Goal: Information Seeking & Learning: Learn about a topic

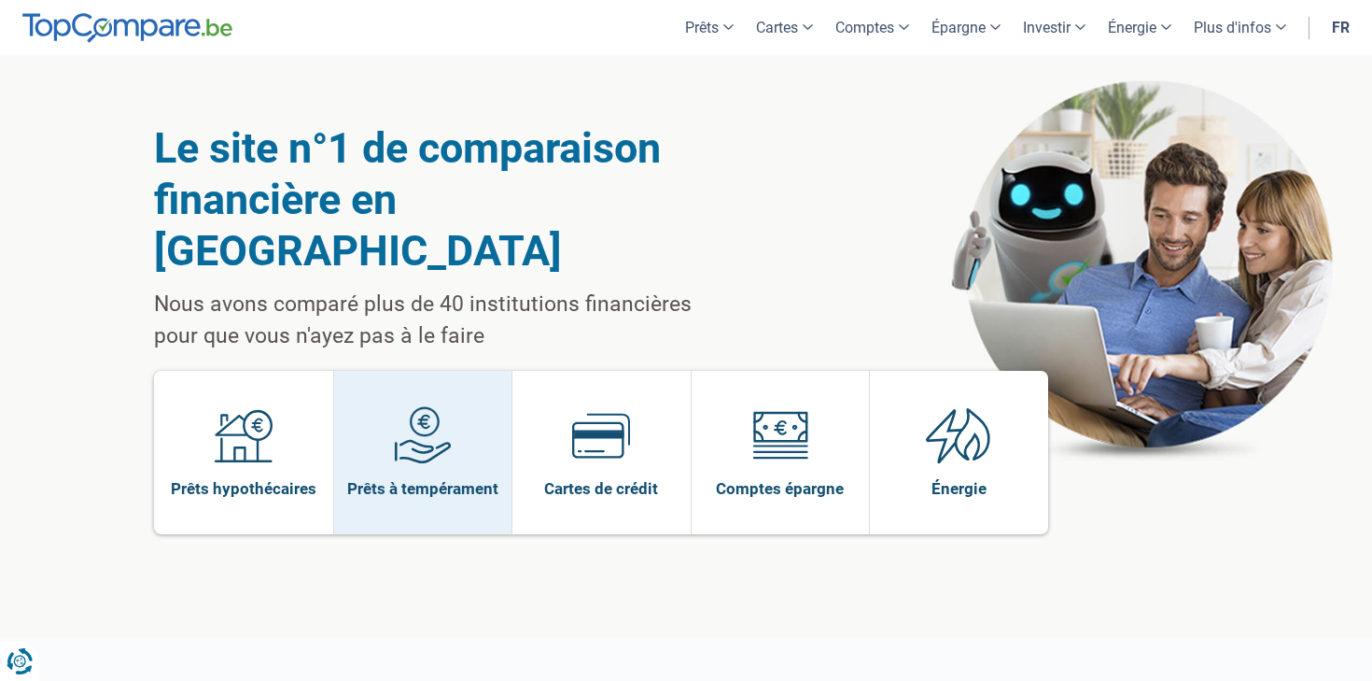
click at [424, 406] on img at bounding box center [423, 435] width 58 height 58
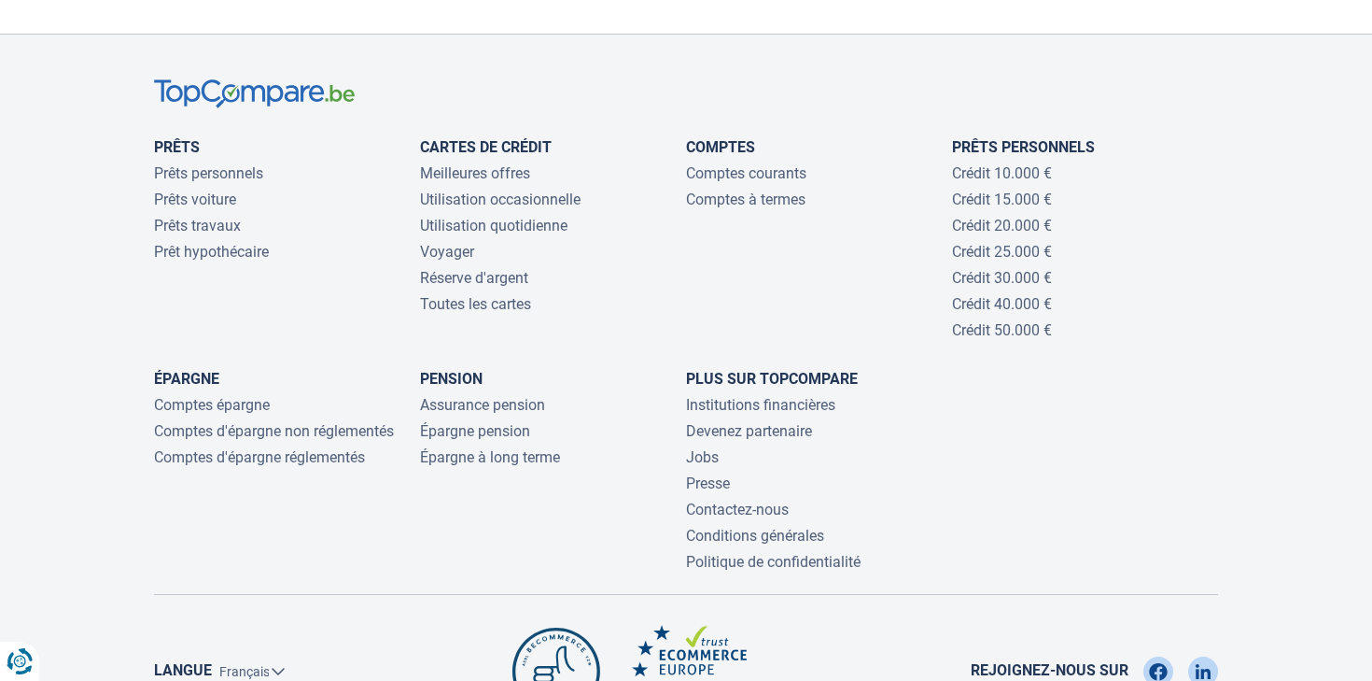
scroll to position [4092, 0]
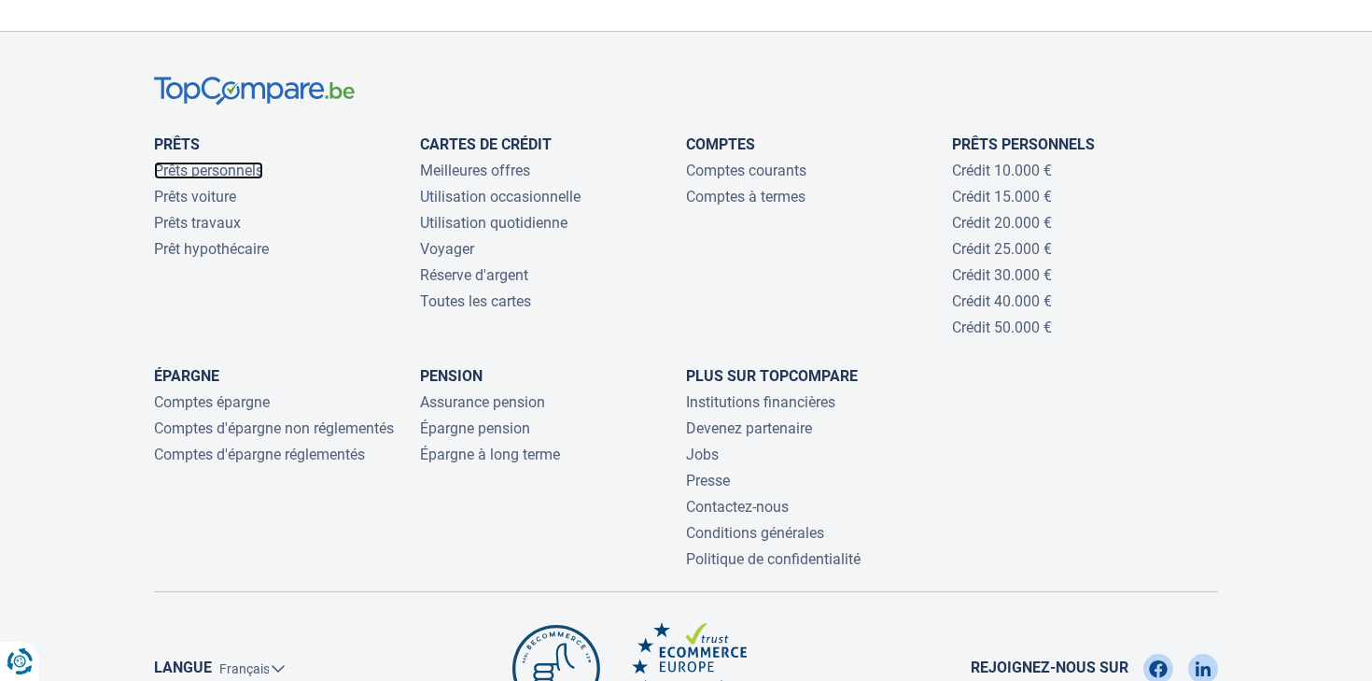
click at [194, 162] on link "Prêts personnels" at bounding box center [208, 171] width 109 height 18
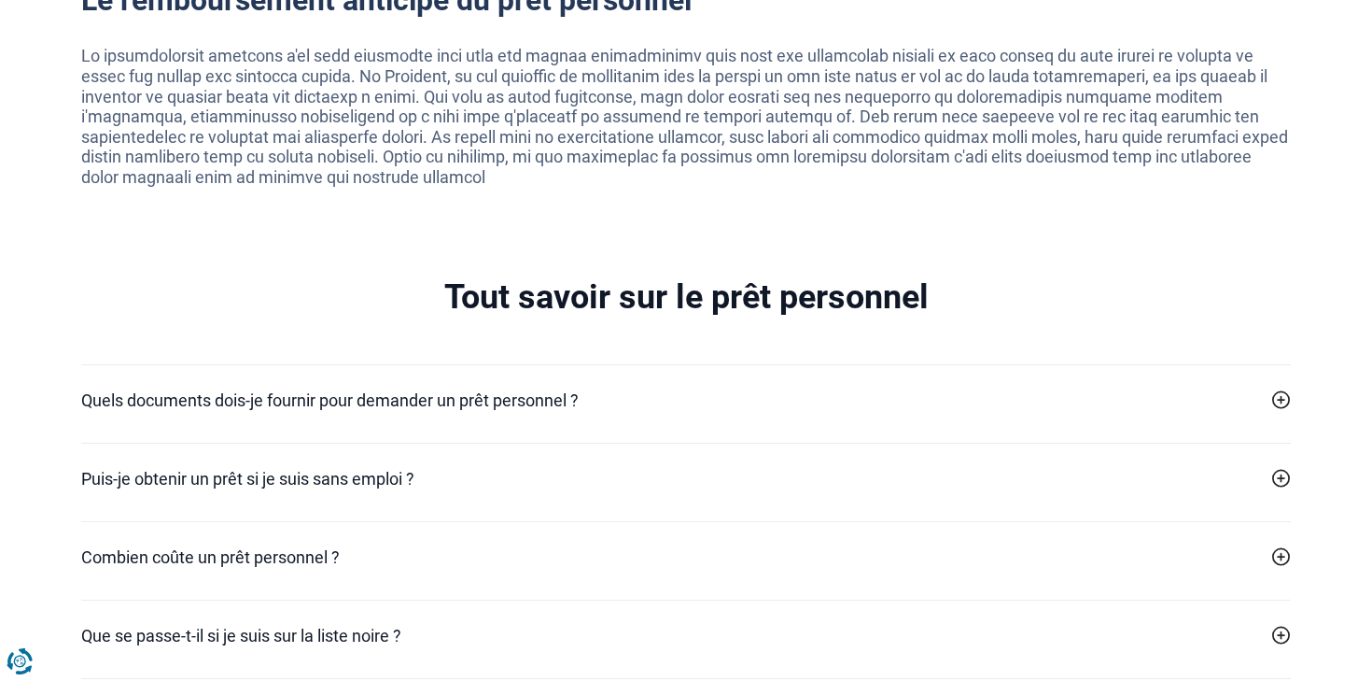
scroll to position [3816, 0]
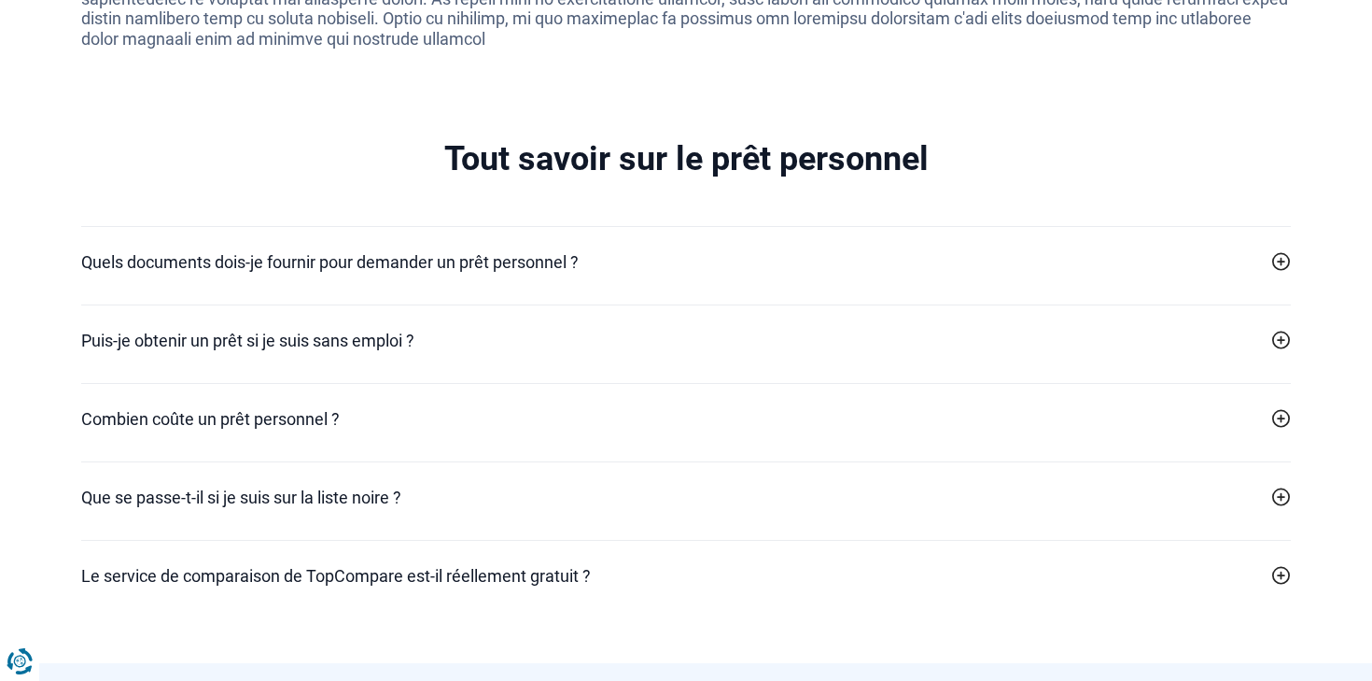
click at [1276, 256] on icon at bounding box center [1282, 261] width 19 height 19
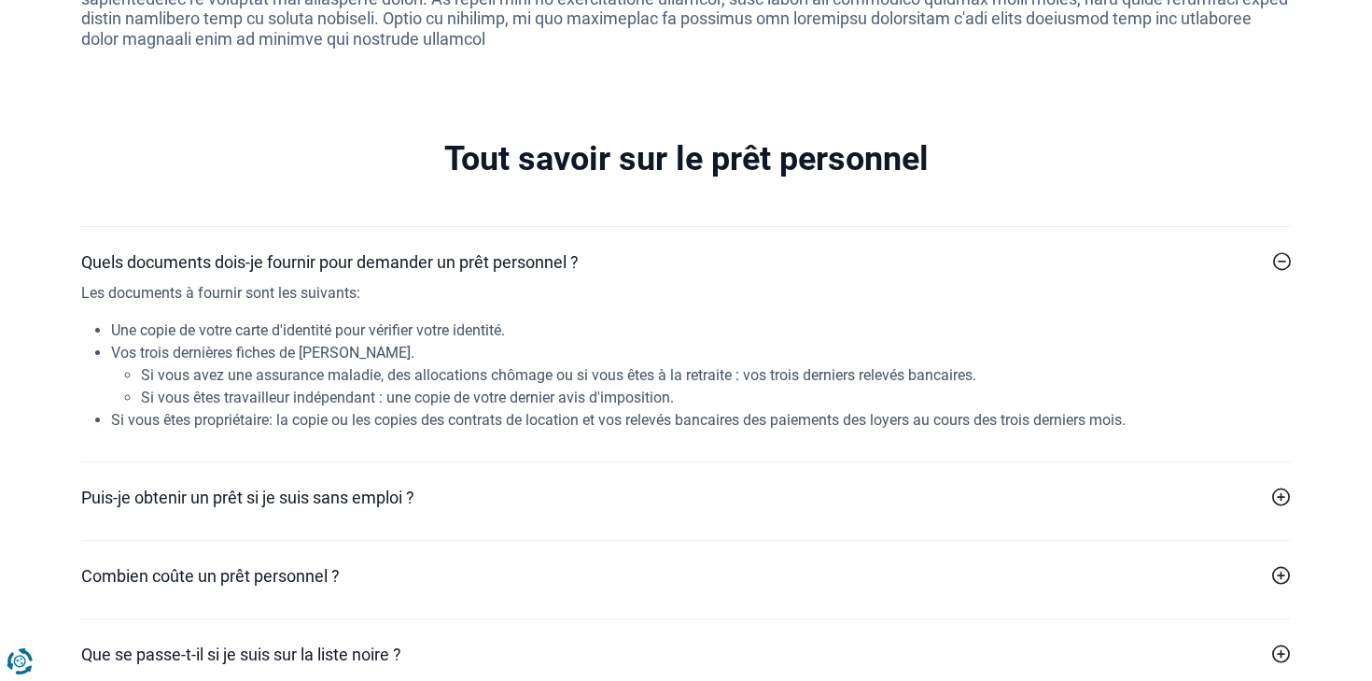
click at [1276, 256] on icon at bounding box center [1282, 261] width 19 height 19
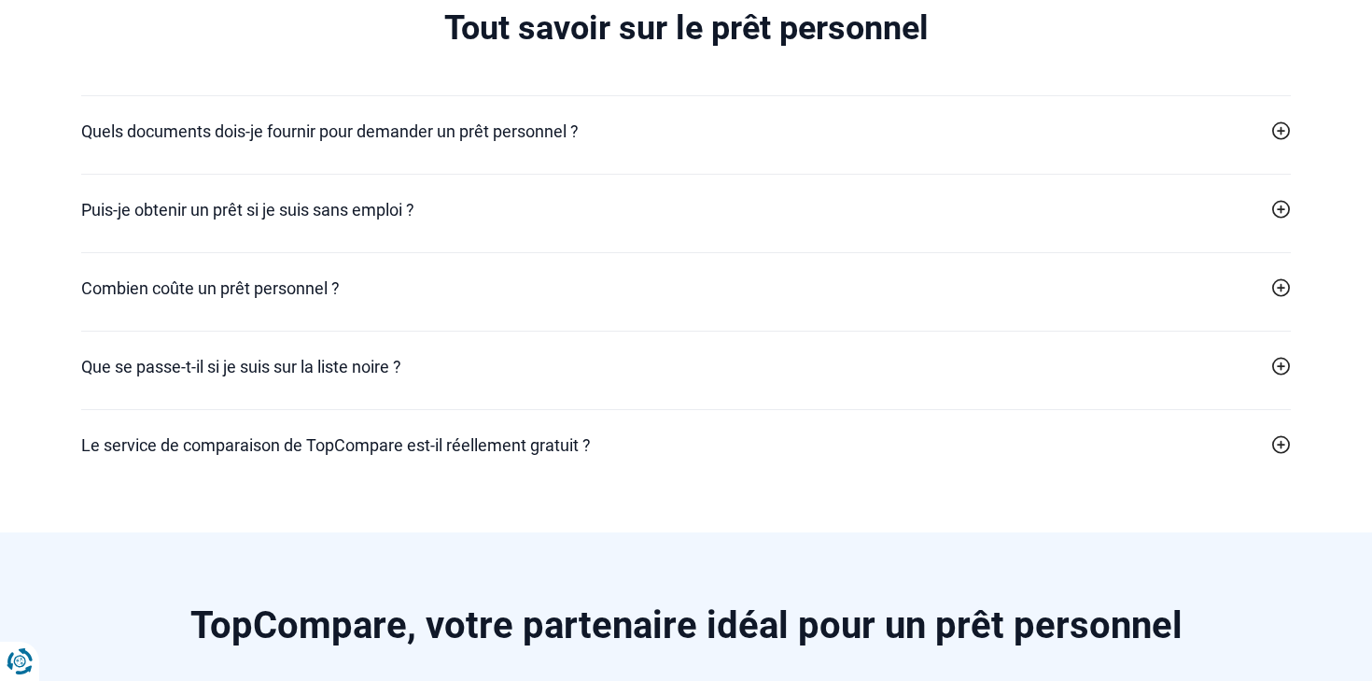
scroll to position [3948, 0]
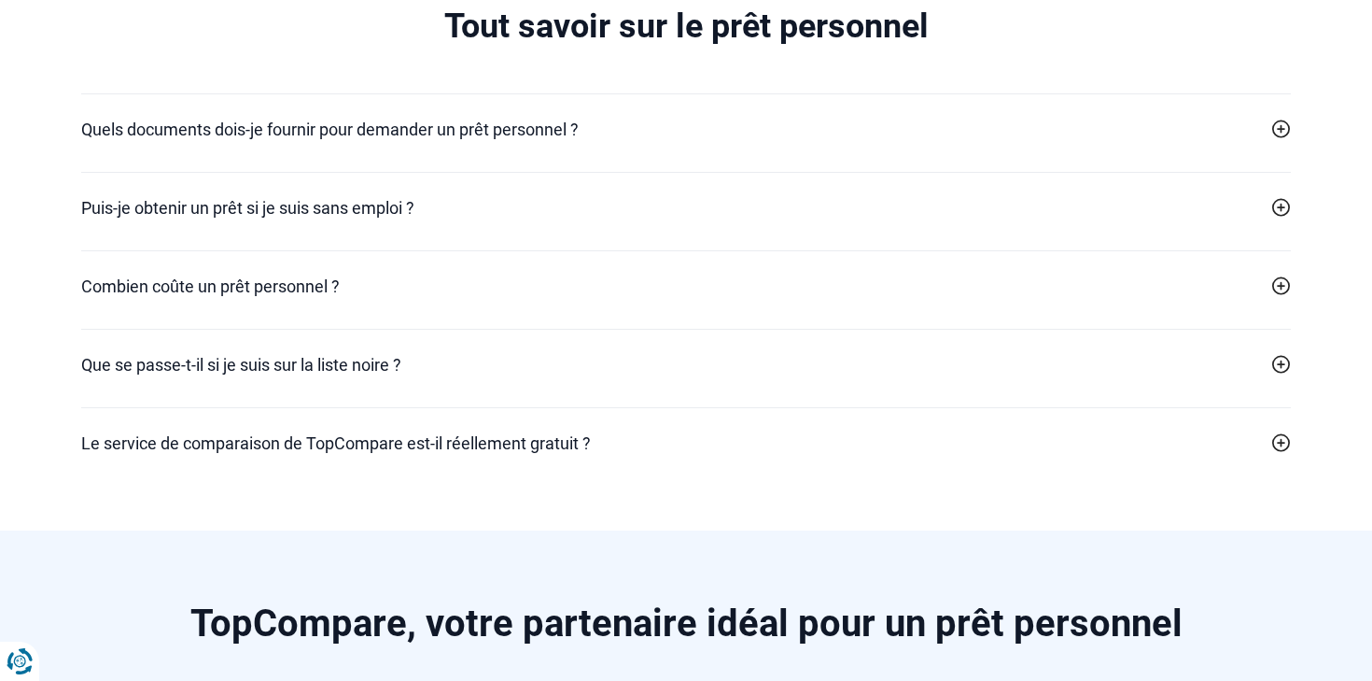
click at [1282, 288] on icon at bounding box center [1282, 285] width 19 height 19
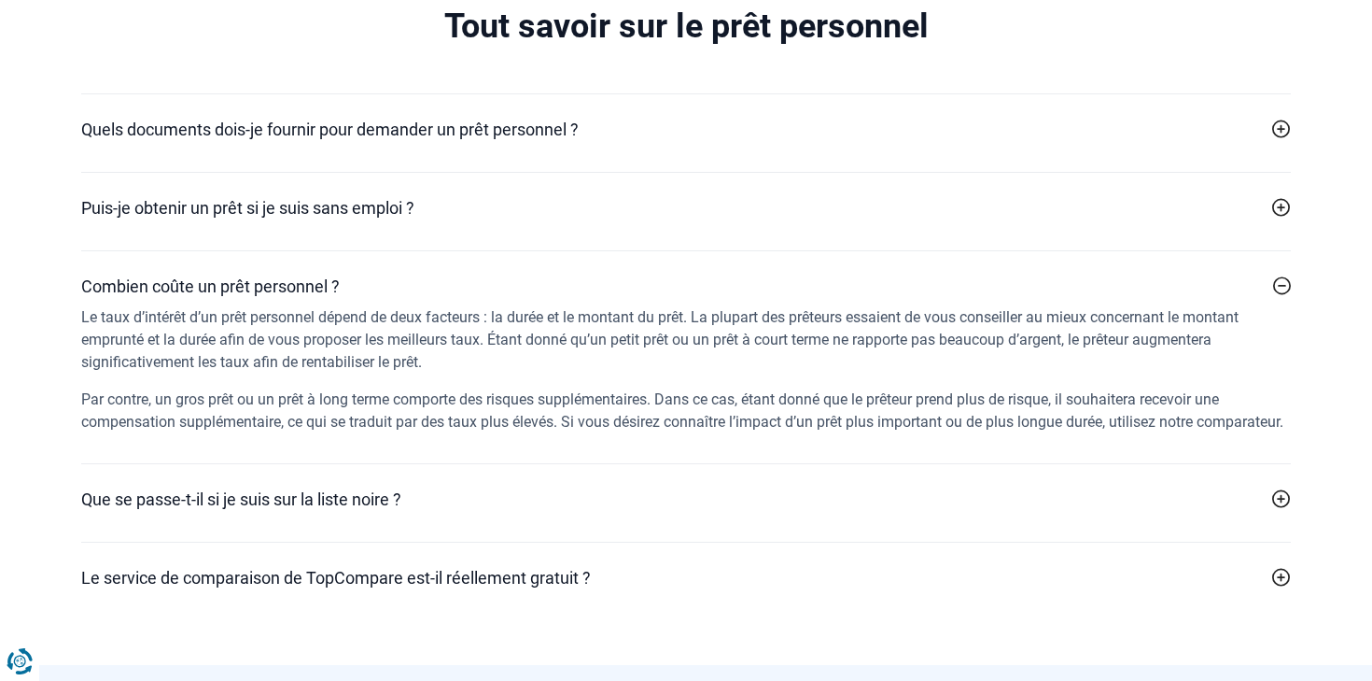
click at [1282, 288] on icon at bounding box center [1282, 285] width 19 height 19
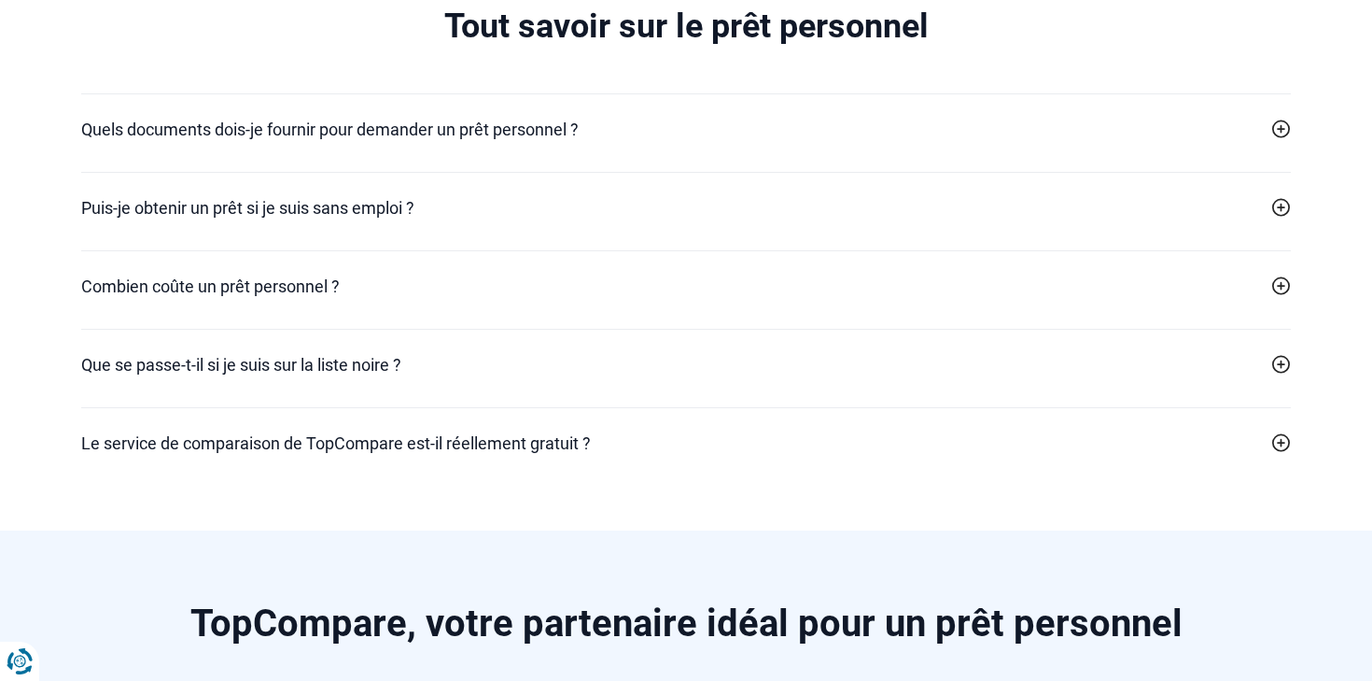
scroll to position [4002, 0]
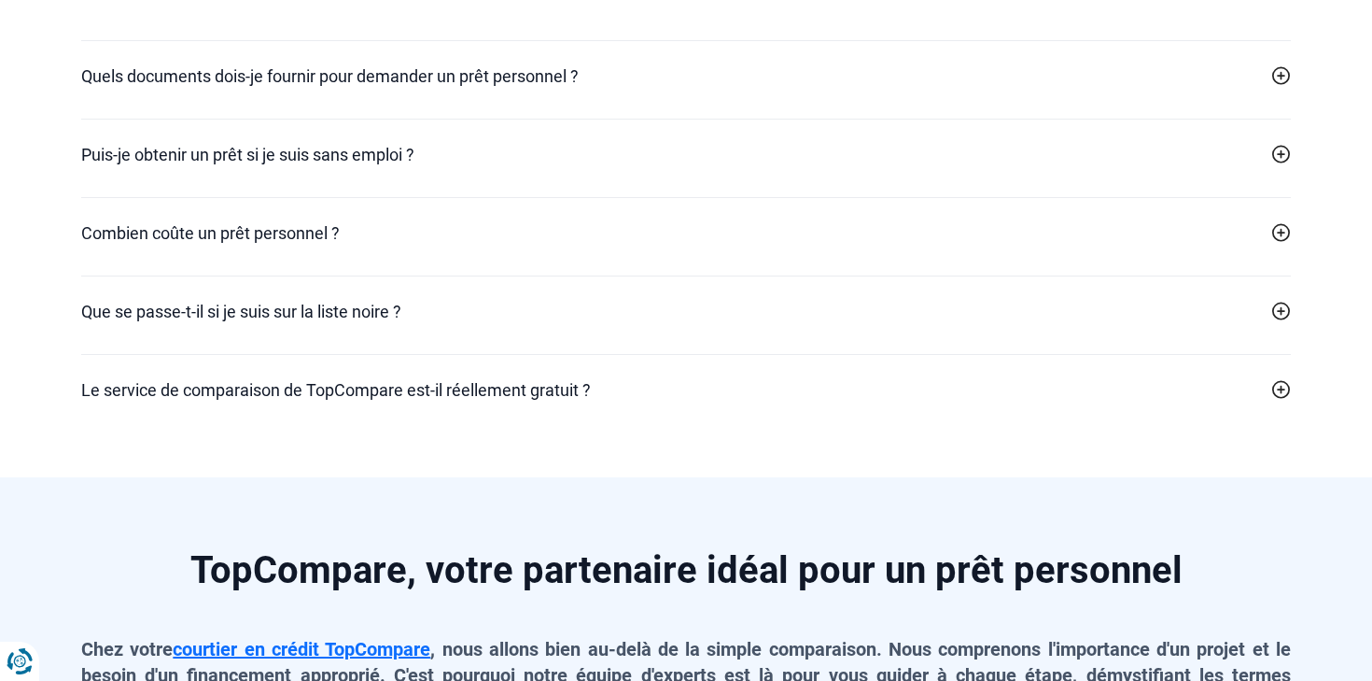
click at [1287, 317] on icon at bounding box center [1282, 311] width 19 height 19
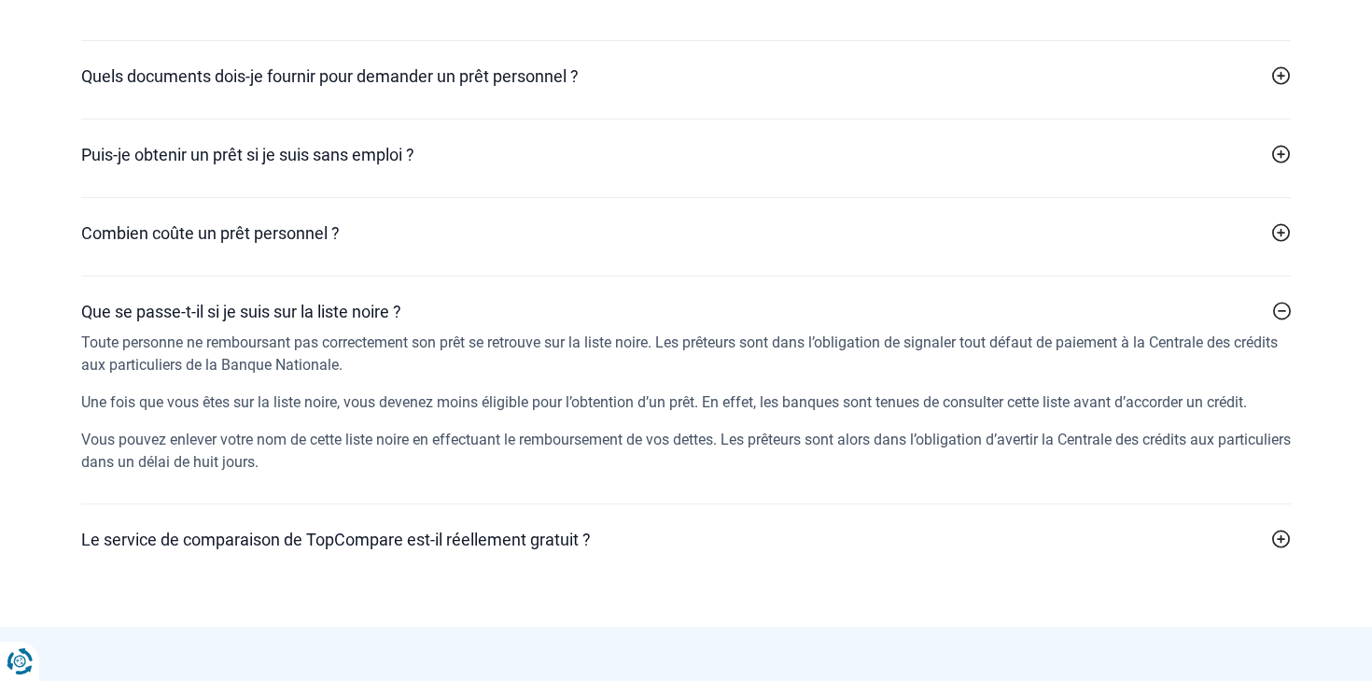
click at [1287, 317] on icon at bounding box center [1282, 311] width 19 height 19
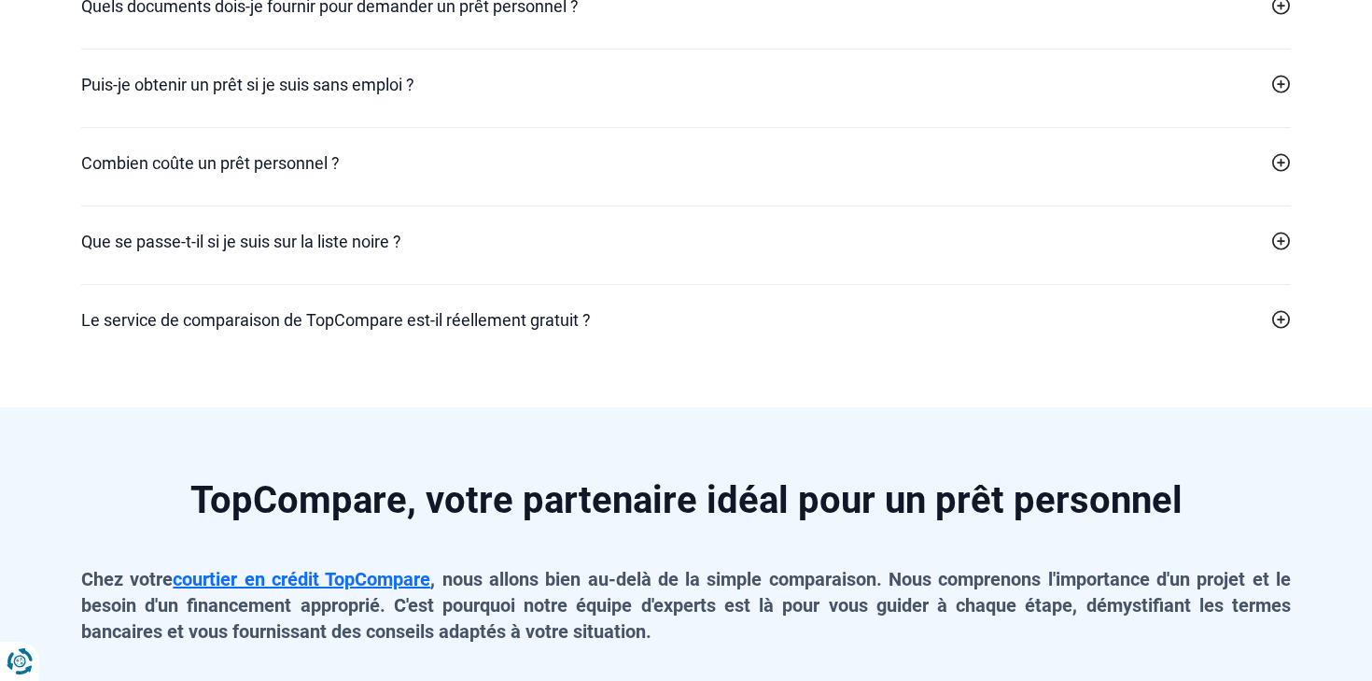
scroll to position [4097, 0]
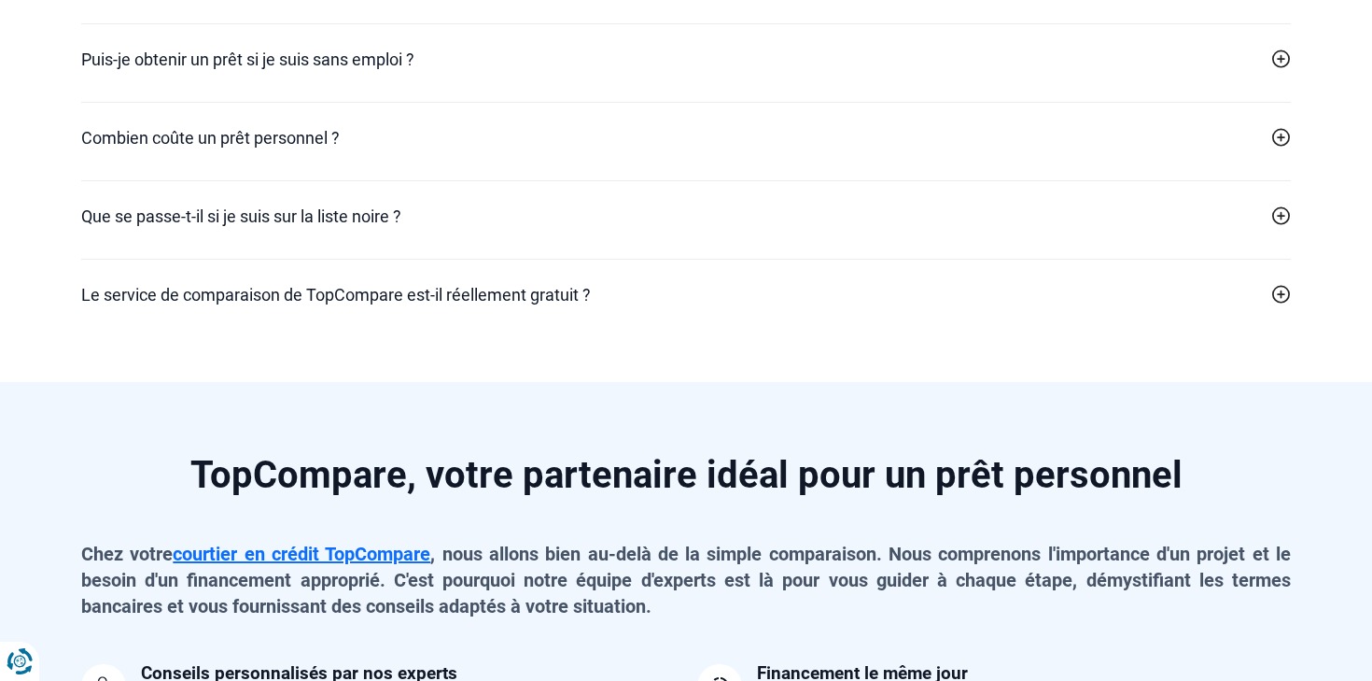
click at [1282, 297] on icon at bounding box center [1282, 294] width 19 height 19
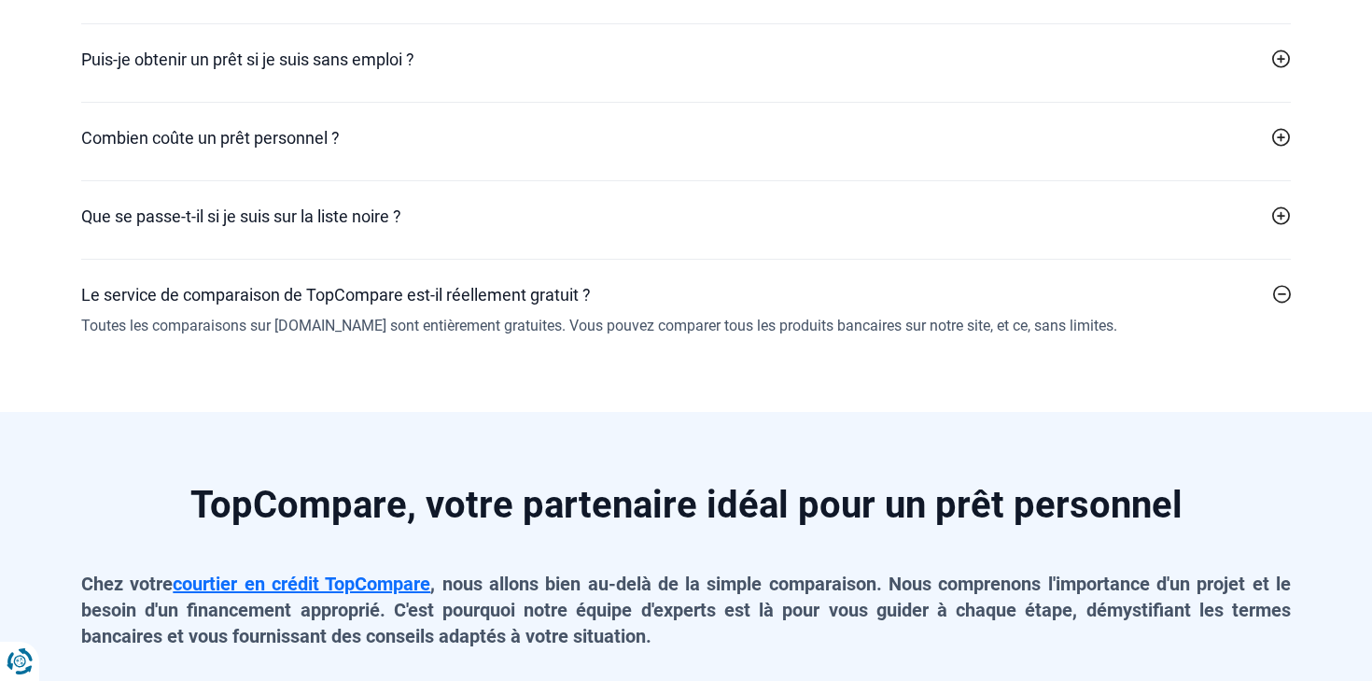
click at [1282, 297] on icon at bounding box center [1282, 294] width 19 height 19
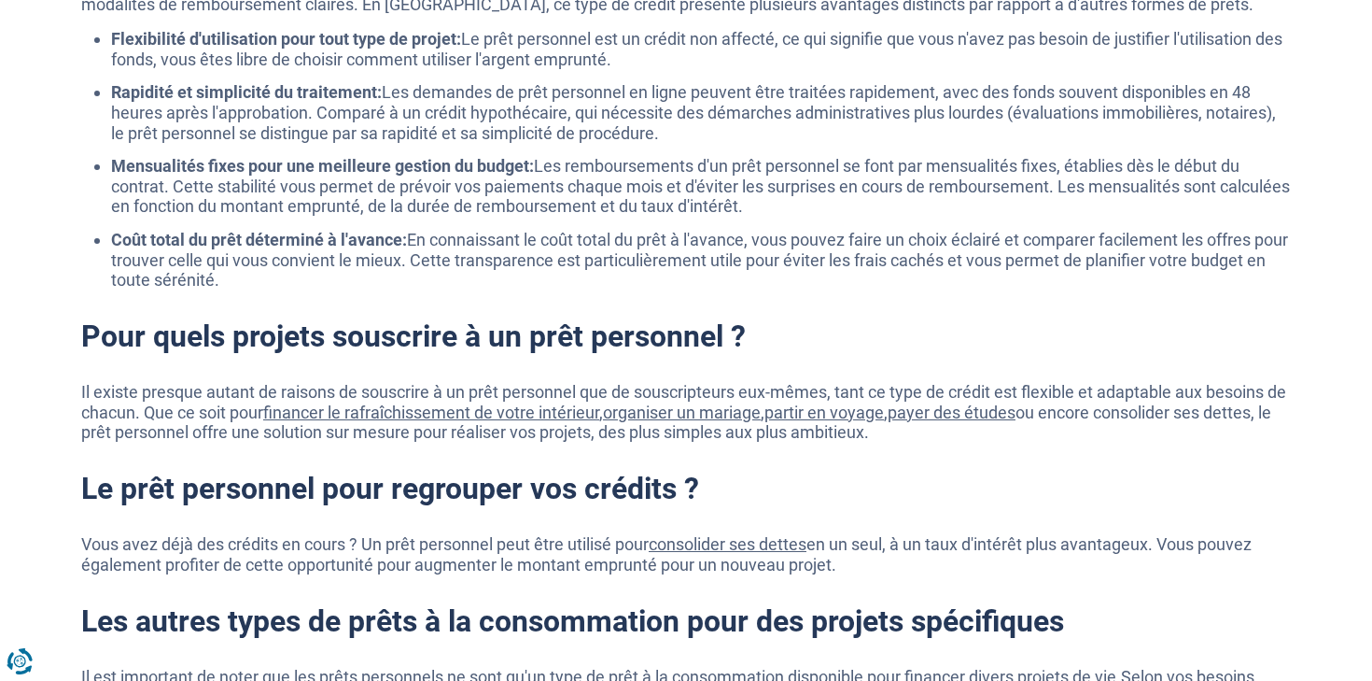
scroll to position [0, 0]
